Goal: Information Seeking & Learning: Understand process/instructions

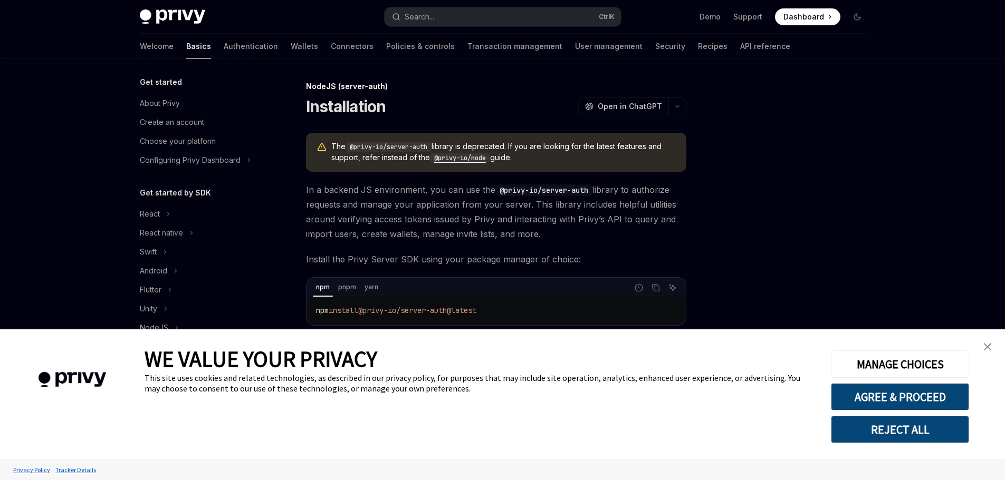
click at [924, 252] on div "Privy Docs home page Search... Ctrl K Demo Support Dashboard Dashboard Search..…" at bounding box center [502, 248] width 1005 height 496
click at [987, 349] on img "close banner" at bounding box center [987, 346] width 7 height 7
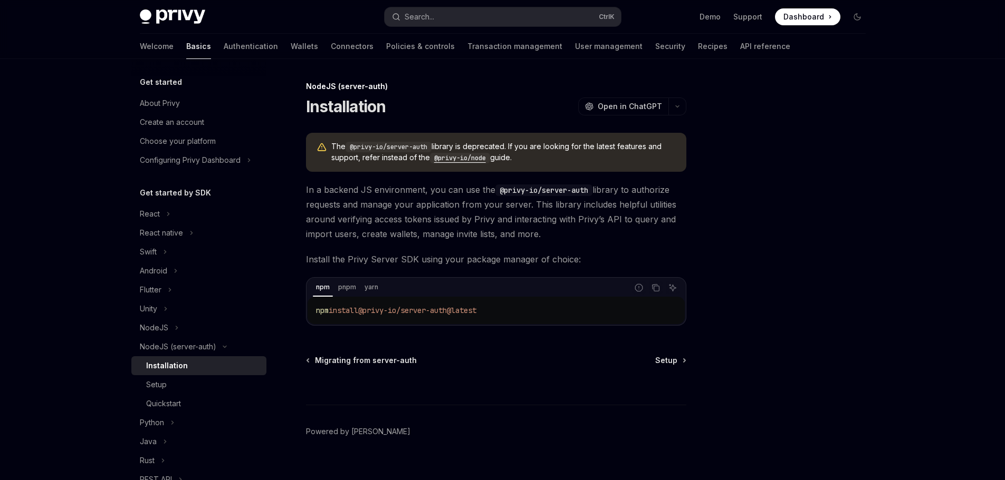
click at [476, 161] on code "@privy-io/node" at bounding box center [460, 158] width 60 height 11
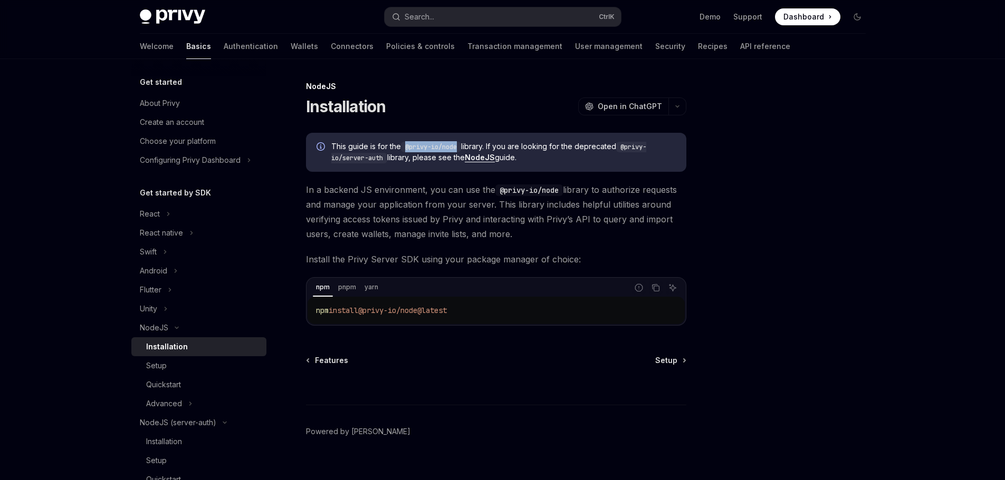
drag, startPoint x: 461, startPoint y: 145, endPoint x: 406, endPoint y: 149, distance: 55.0
click at [406, 149] on code "@privy-io/node" at bounding box center [431, 147] width 60 height 11
copy code "@privy-io/node"
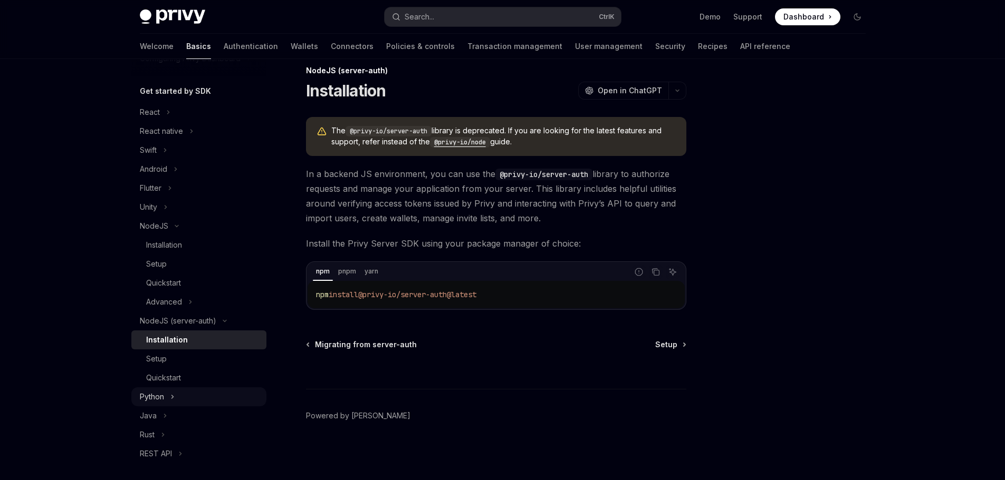
scroll to position [105, 0]
click at [484, 139] on code "@privy-io/node" at bounding box center [460, 142] width 60 height 11
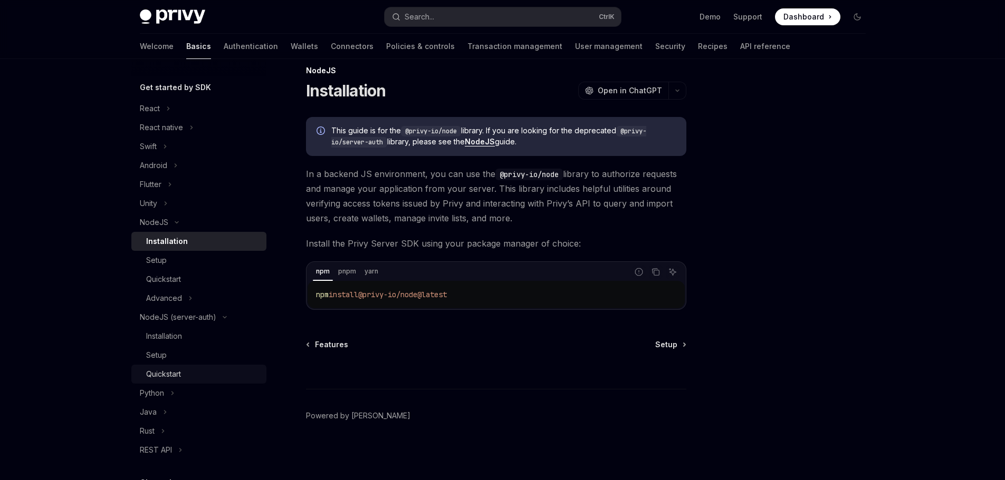
click at [177, 370] on div "Quickstart" at bounding box center [163, 374] width 35 height 13
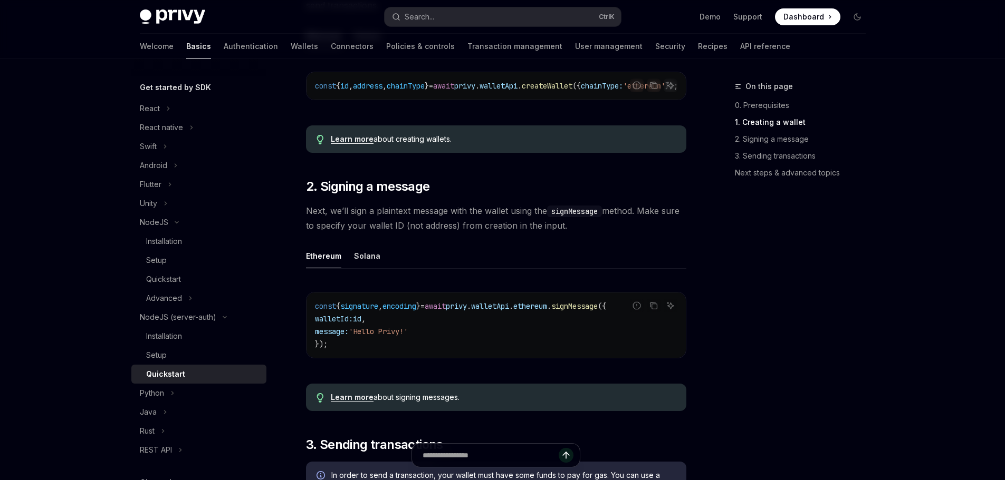
scroll to position [332, 0]
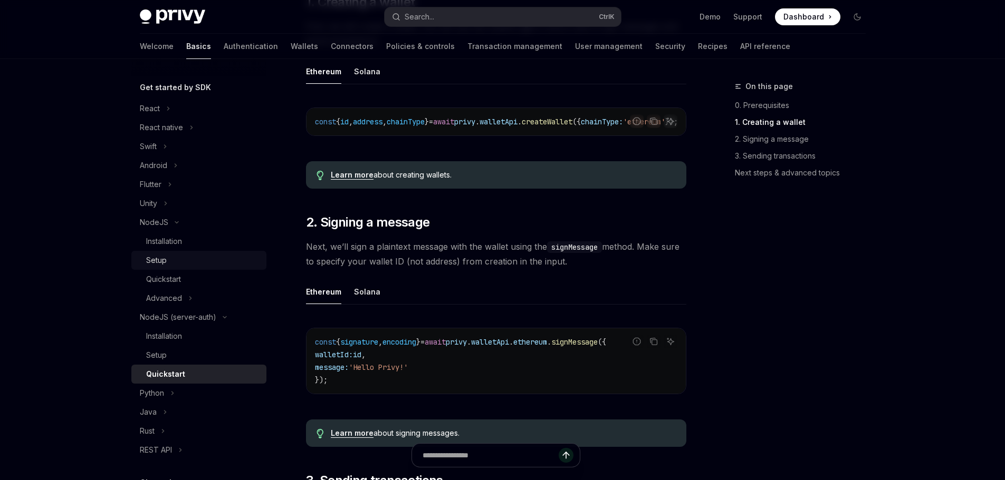
click at [194, 252] on link "Setup" at bounding box center [198, 260] width 135 height 19
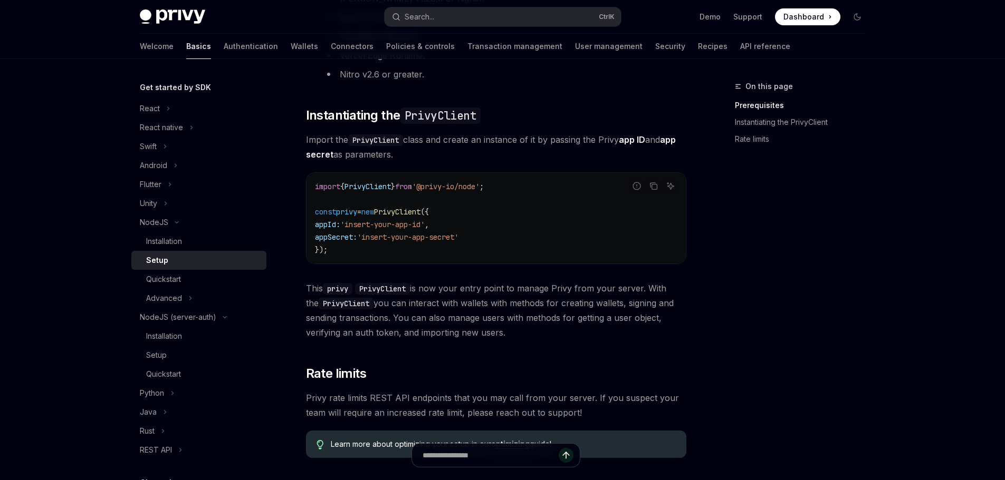
scroll to position [264, 0]
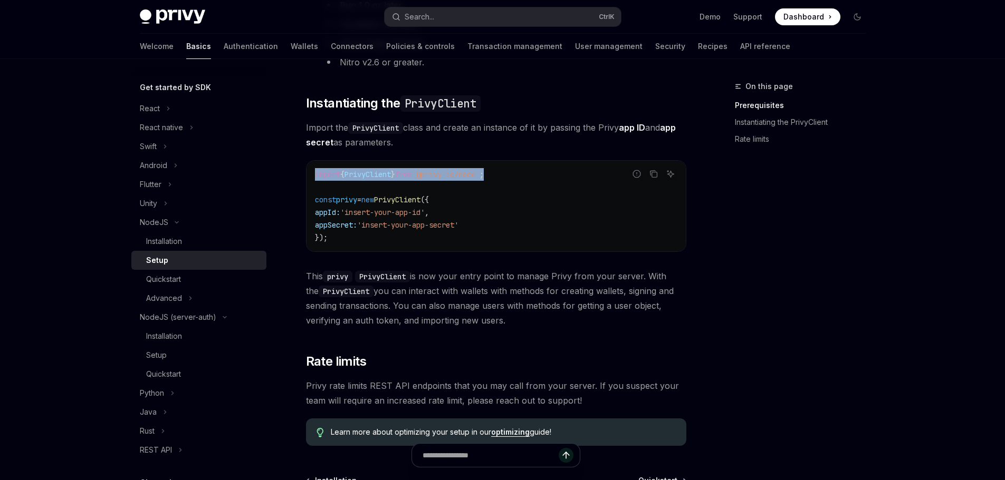
drag, startPoint x: 510, startPoint y: 175, endPoint x: 297, endPoint y: 172, distance: 212.6
click at [297, 172] on div "NodeJS Setup OpenAI Open in ChatGPT OpenAI Open in ChatGPT ​ Prerequisites Befo…" at bounding box center [397, 216] width 582 height 800
copy span "import { PrivyClient } from '@privy-io/node' ;"
click at [516, 196] on code "import { PrivyClient } from '@privy-io/node' ; const privy = new PrivyClient ({…" at bounding box center [496, 206] width 362 height 76
drag, startPoint x: 496, startPoint y: 174, endPoint x: 434, endPoint y: 176, distance: 62.8
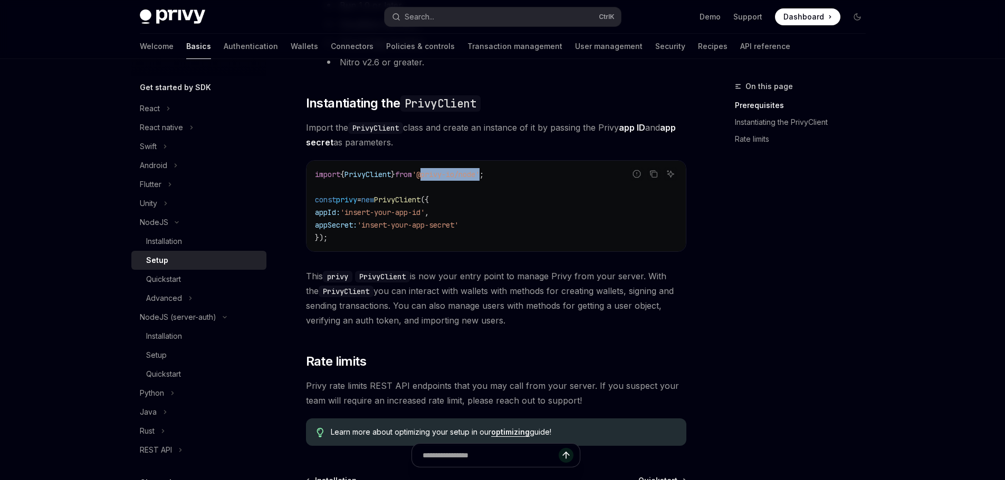
click at [434, 176] on span "'@privy-io/node'" at bounding box center [446, 174] width 68 height 9
copy span "@privy-io/node"
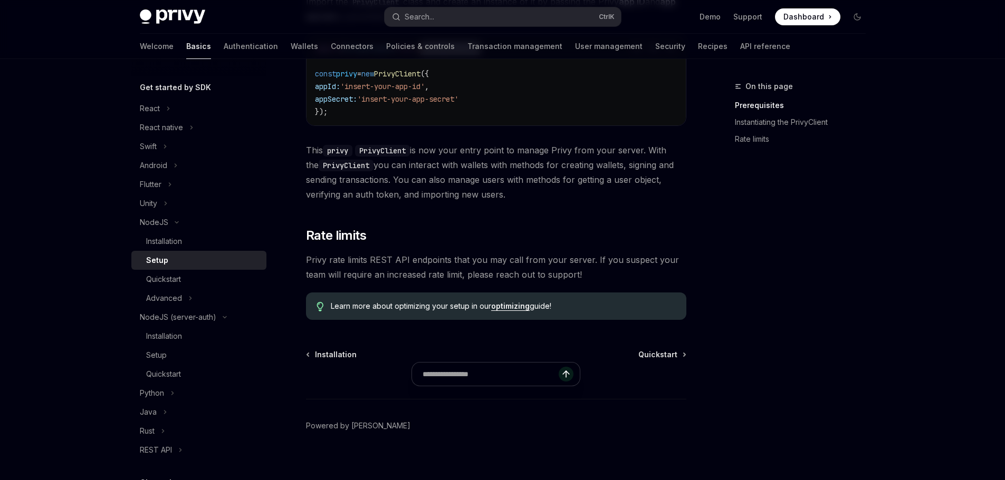
scroll to position [400, 0]
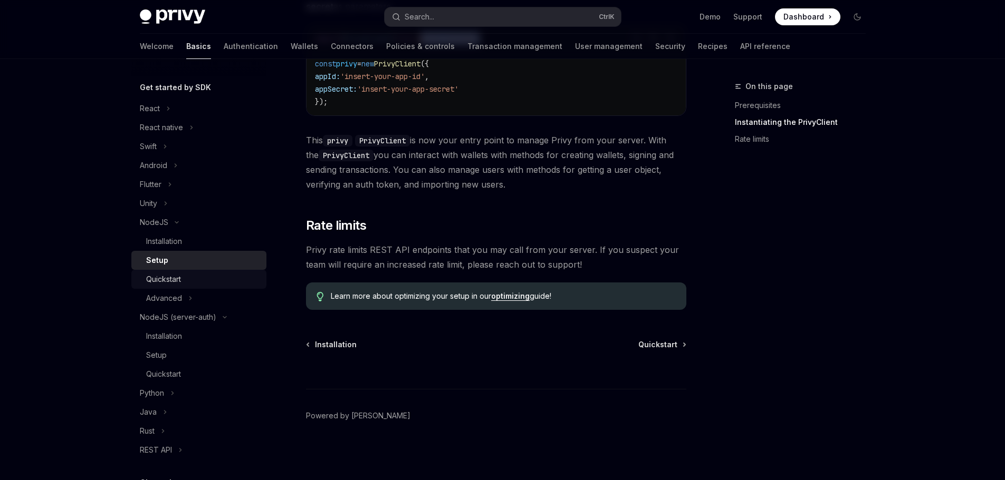
click at [174, 276] on div "Quickstart" at bounding box center [163, 279] width 35 height 13
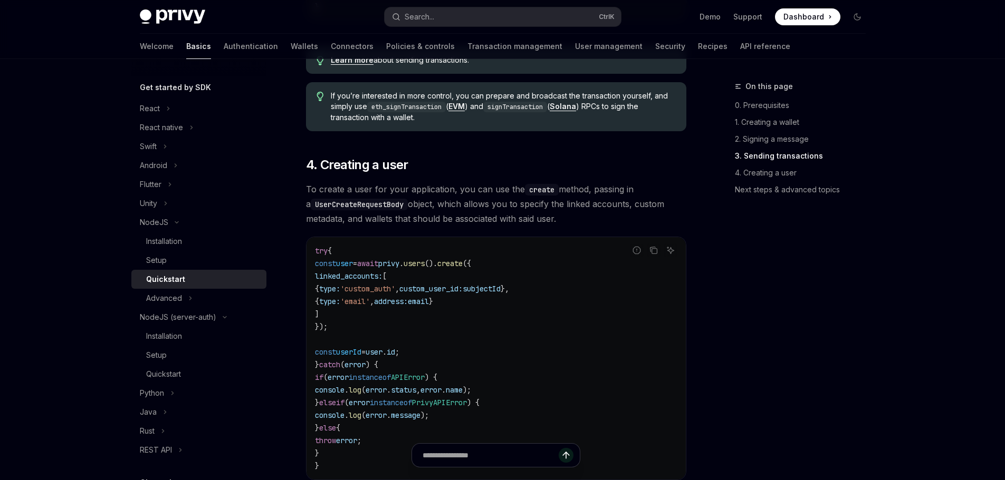
scroll to position [1846, 0]
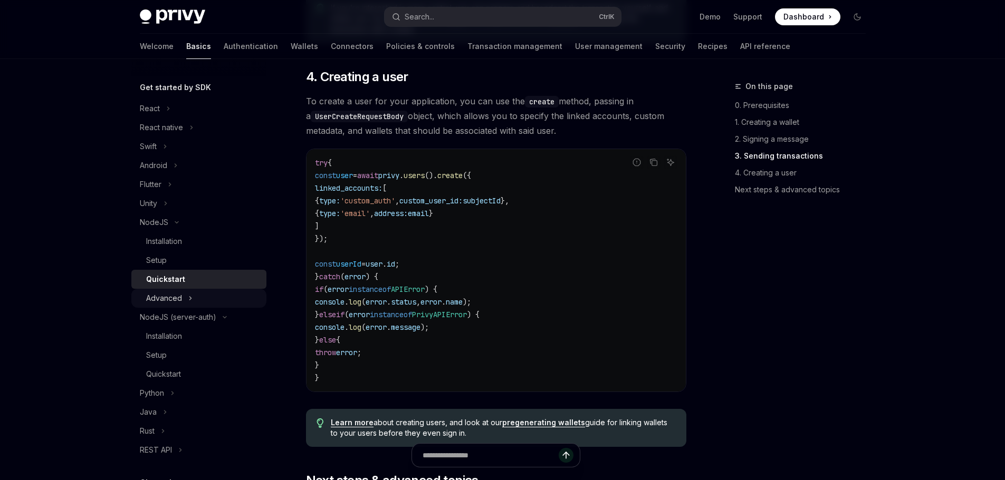
click at [186, 299] on button "Advanced" at bounding box center [198, 298] width 135 height 19
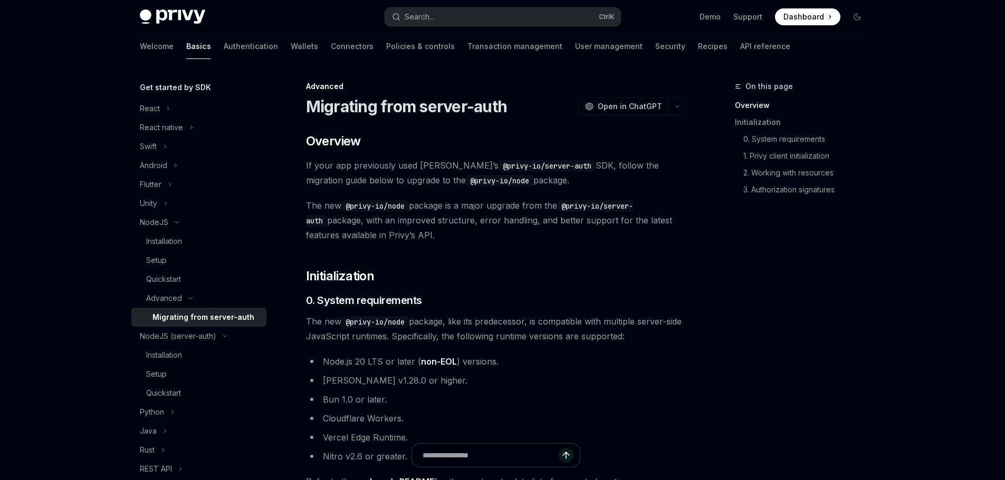
click at [220, 318] on div "Migrating from server-auth" at bounding box center [203, 317] width 102 height 13
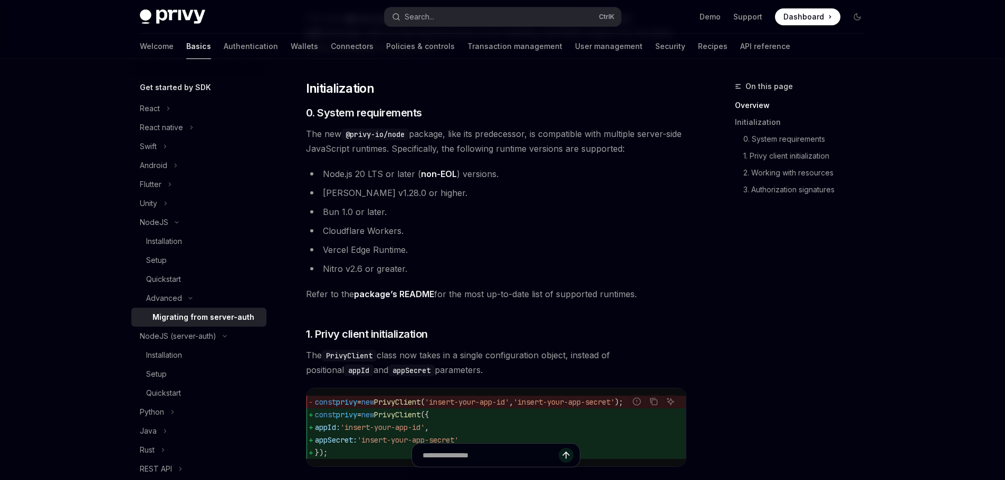
scroll to position [264, 0]
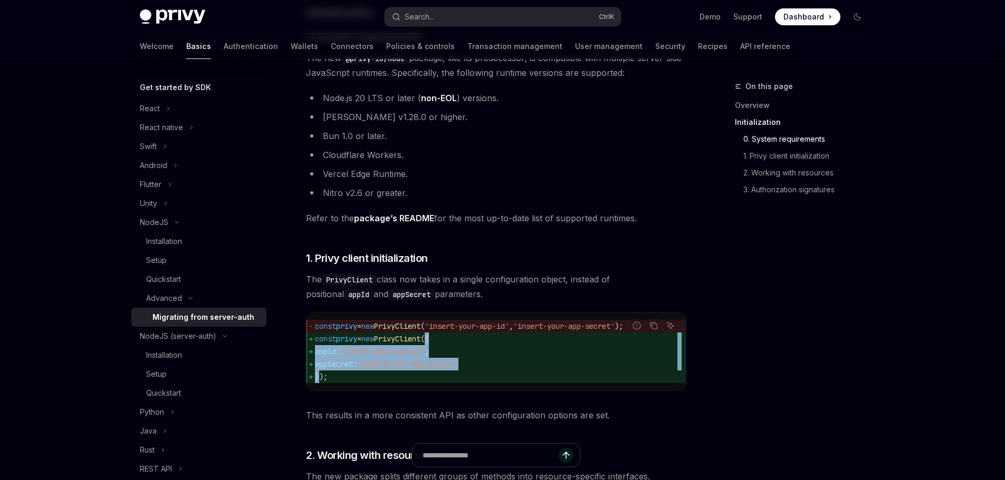
drag, startPoint x: 319, startPoint y: 376, endPoint x: 449, endPoint y: 341, distance: 135.0
click at [449, 341] on code "const privy = new PrivyClient ( 'insert-your-app-id' , 'insert-your-app-secret'…" at bounding box center [496, 351] width 362 height 63
copy code "{ appId: 'insert-your-app-id' , appSecret: 'insert-your-app-secret' }"
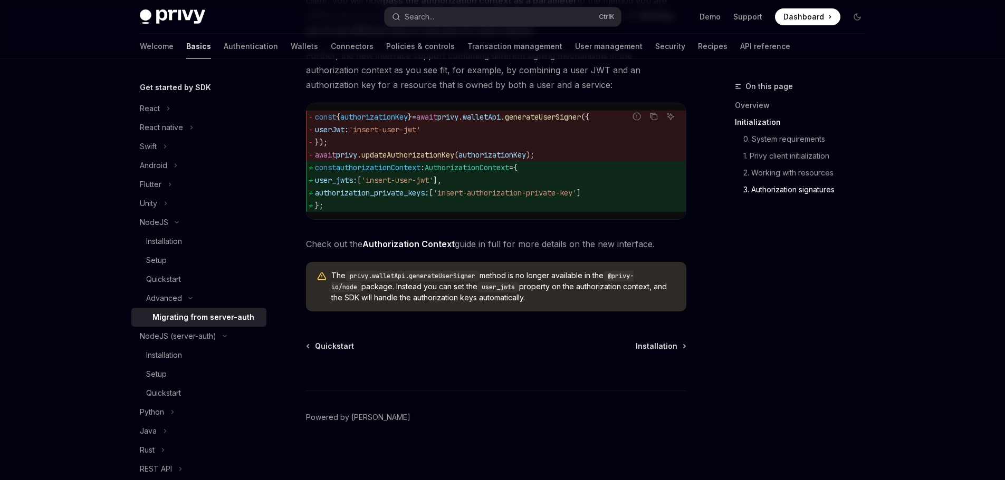
scroll to position [1385, 0]
click at [738, 409] on div "On this page Overview Initialization 0. System requirements 1. Privy client ini…" at bounding box center [794, 280] width 160 height 400
click at [171, 302] on div "Advanced" at bounding box center [164, 298] width 36 height 13
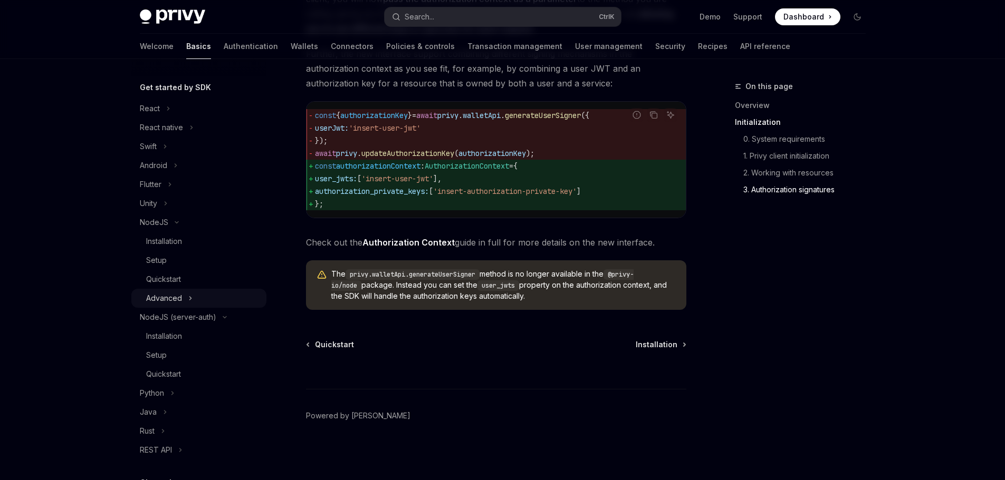
click at [171, 299] on div "Advanced" at bounding box center [164, 298] width 36 height 13
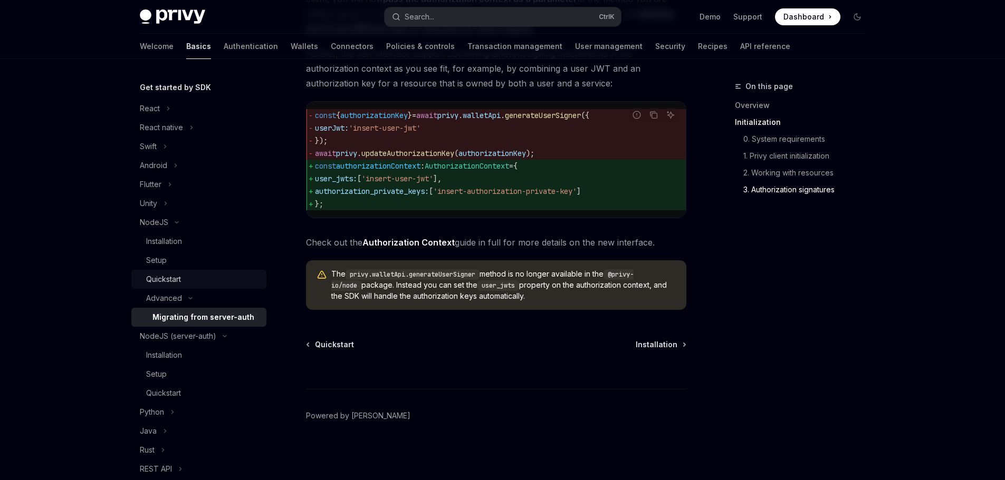
click at [175, 276] on div "Quickstart" at bounding box center [163, 279] width 35 height 13
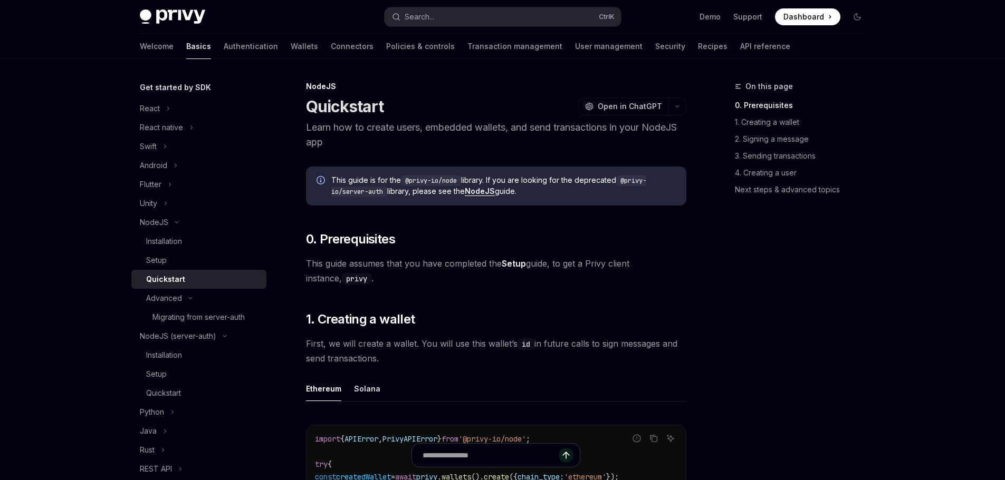
click at [183, 311] on link "Migrating from server-auth" at bounding box center [198, 317] width 135 height 19
type textarea "*"
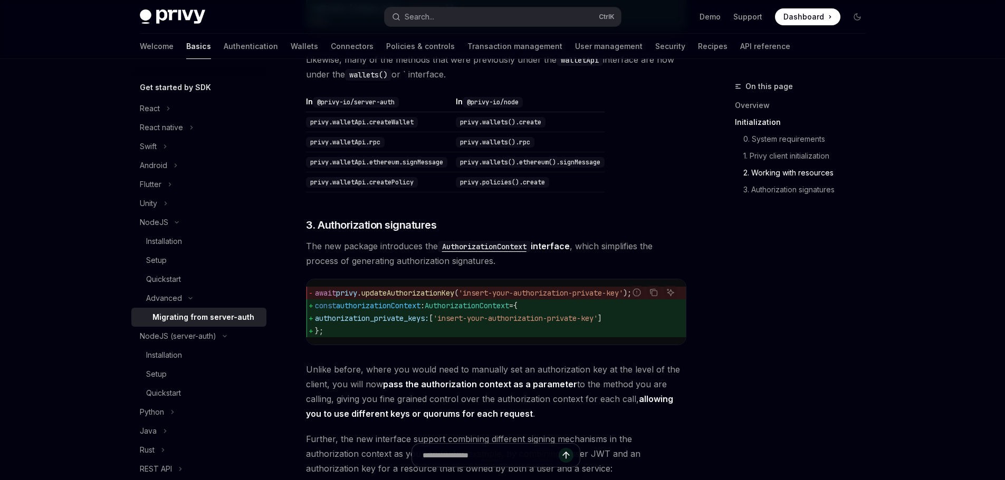
scroll to position [1002, 0]
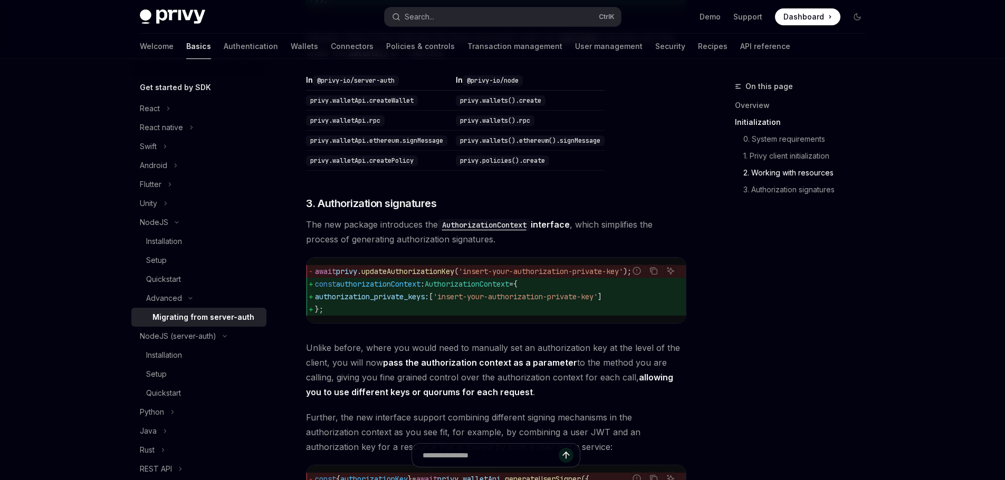
drag, startPoint x: 581, startPoint y: 336, endPoint x: 622, endPoint y: 337, distance: 41.7
click at [621, 323] on div "await privy . updateAuthorizationKey ( 'insert-your-authorization-private-key' …" at bounding box center [495, 290] width 379 height 65
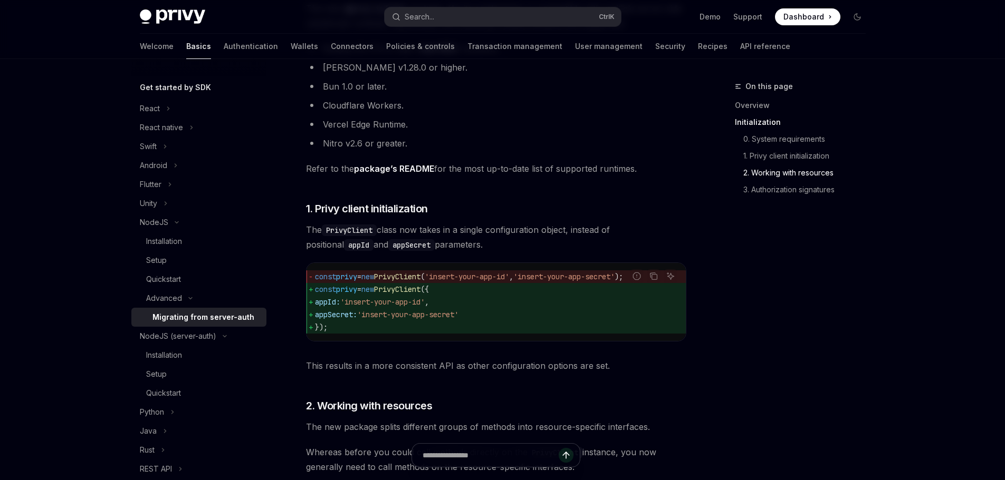
scroll to position [0, 0]
